Goal: Find specific page/section: Find specific page/section

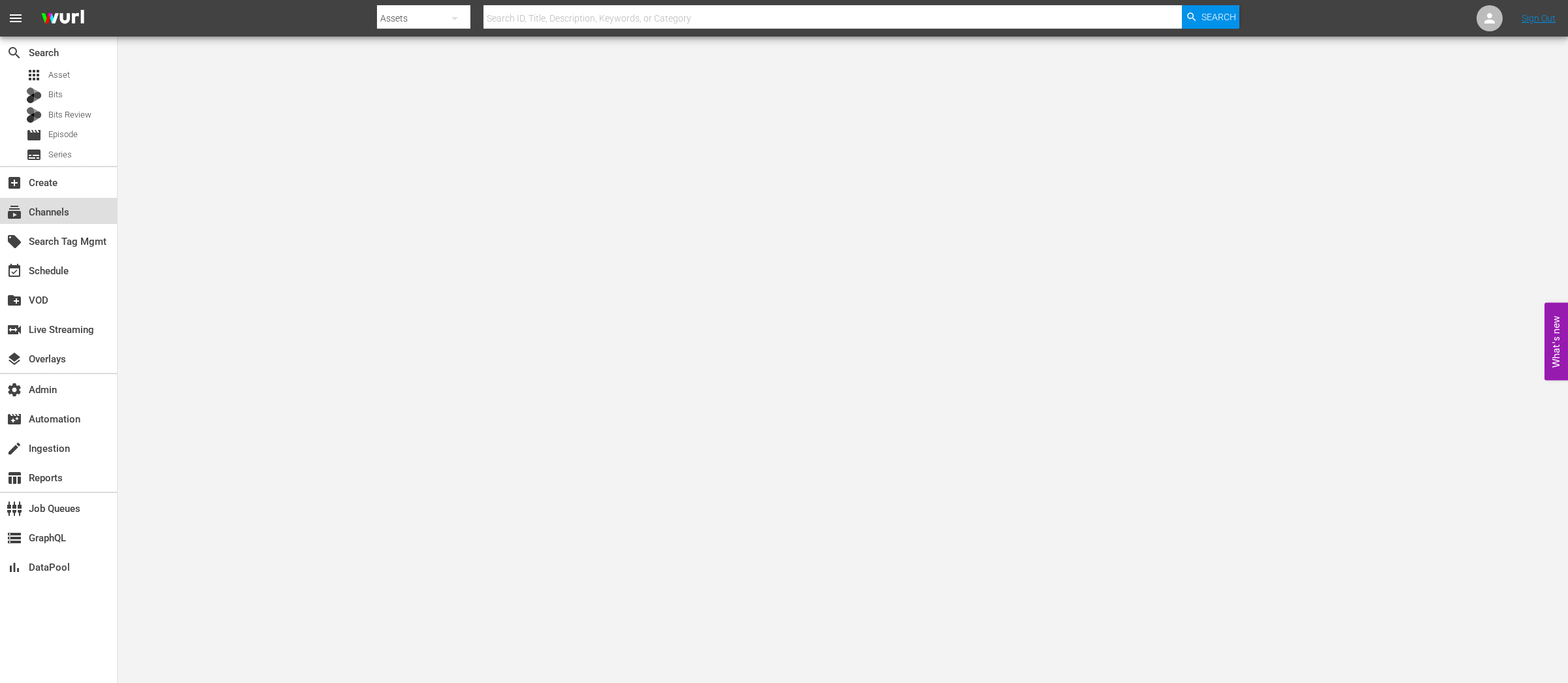
click at [59, 212] on div "subscriptions Channels" at bounding box center [37, 210] width 73 height 12
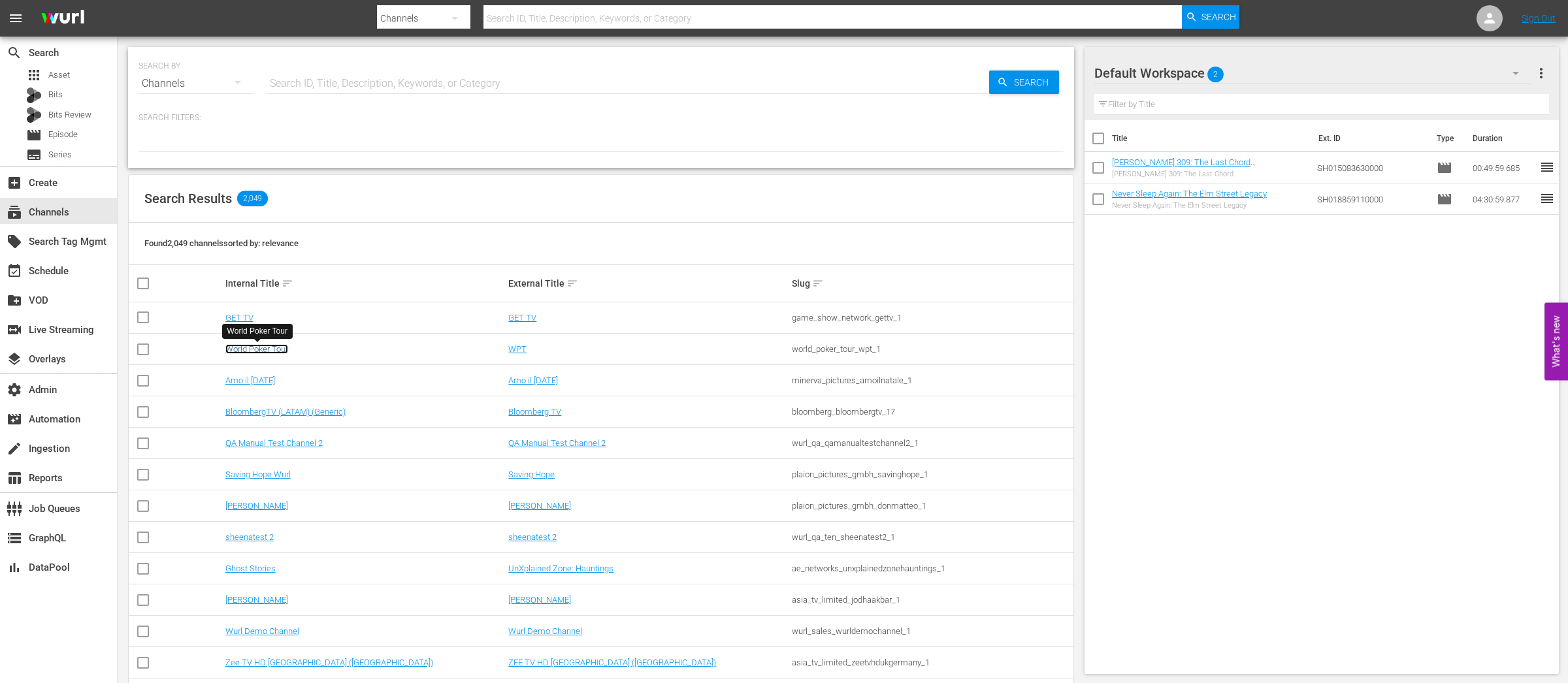
click at [250, 353] on link "World Poker Tour" at bounding box center [257, 348] width 63 height 10
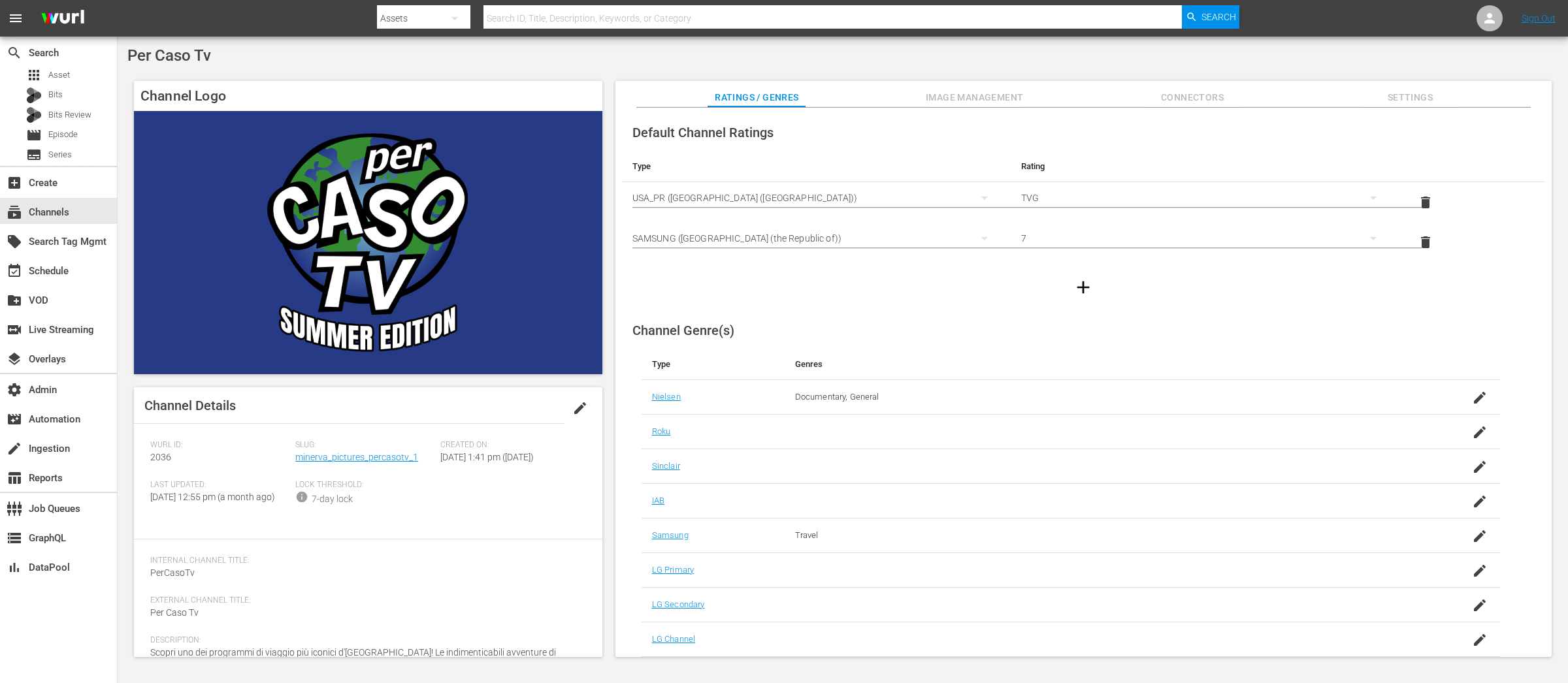
click at [1003, 100] on span "Image Management" at bounding box center [975, 97] width 98 height 16
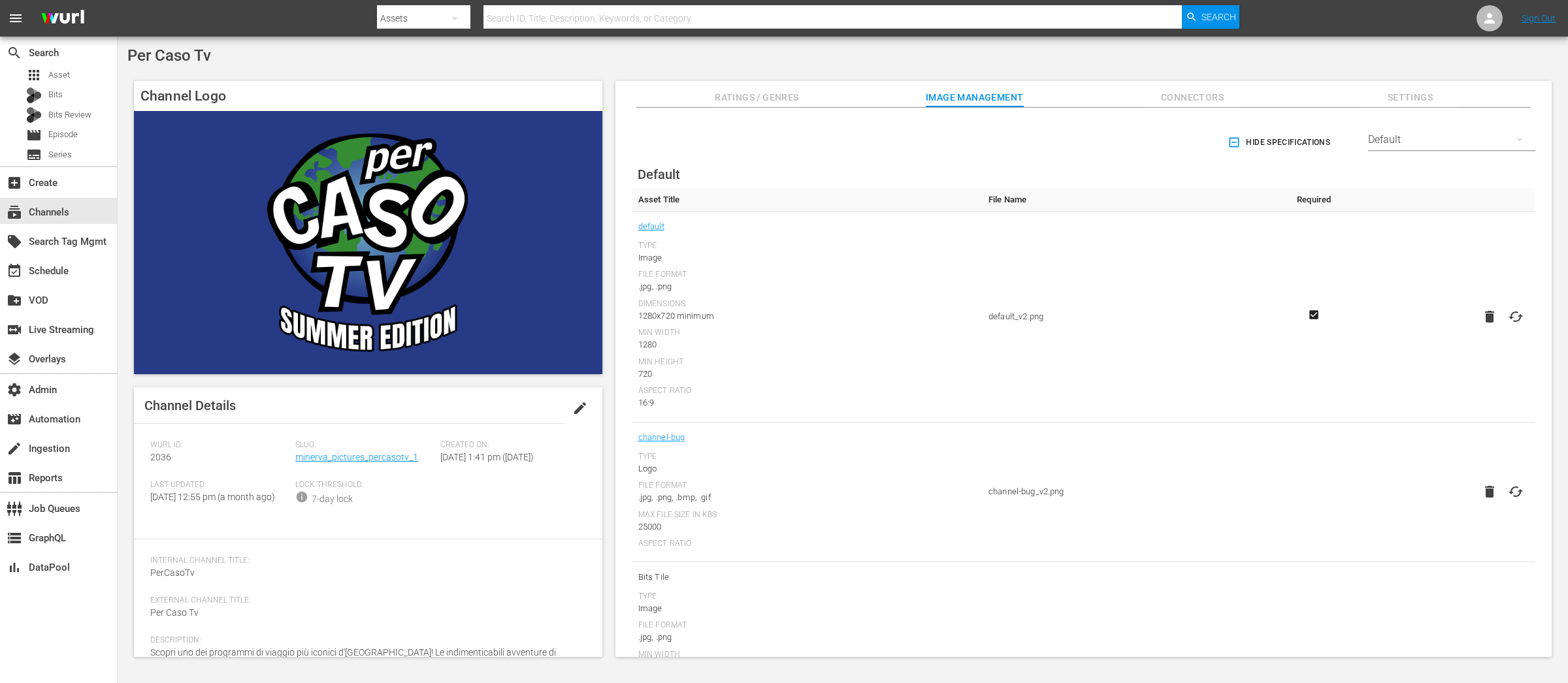
click at [1477, 143] on div "Default" at bounding box center [1452, 140] width 167 height 37
click at [1411, 193] on div "Samsung" at bounding box center [1449, 195] width 136 height 21
